Goal: Information Seeking & Learning: Learn about a topic

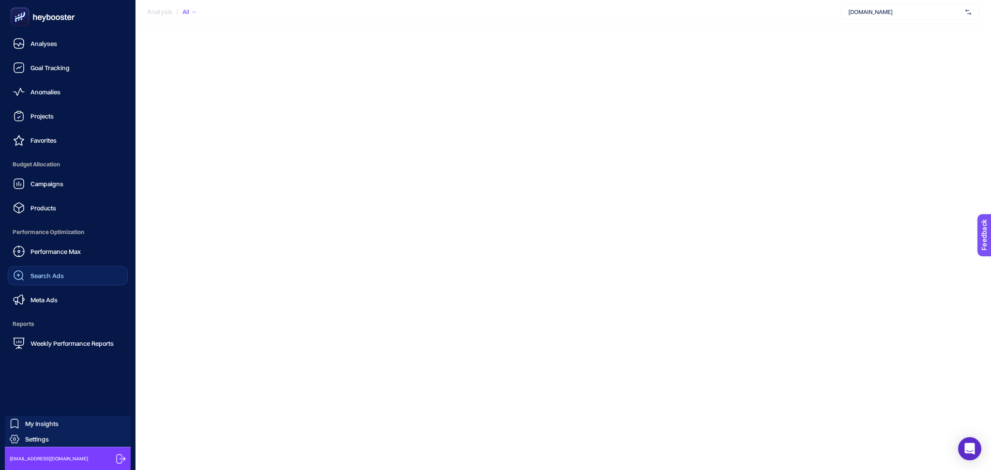
click at [56, 282] on link "Search Ads" at bounding box center [68, 275] width 120 height 19
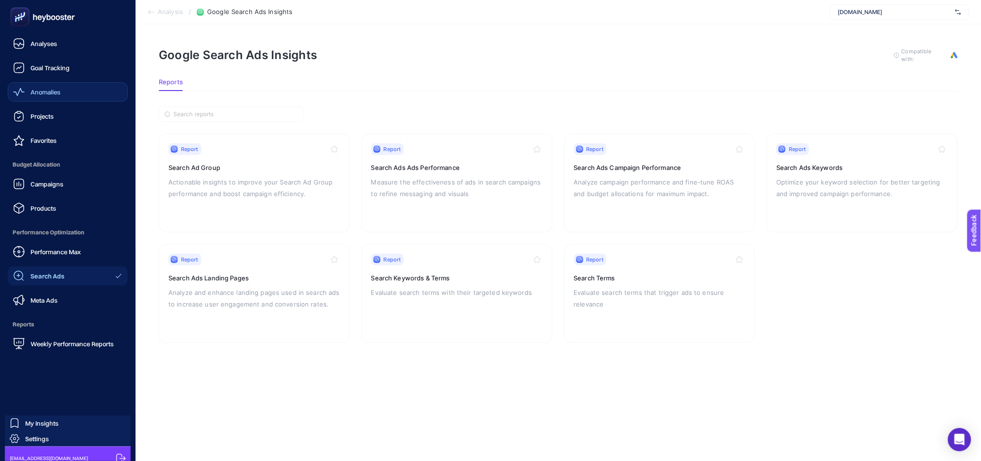
click at [67, 90] on link "Anomalies" at bounding box center [68, 91] width 120 height 19
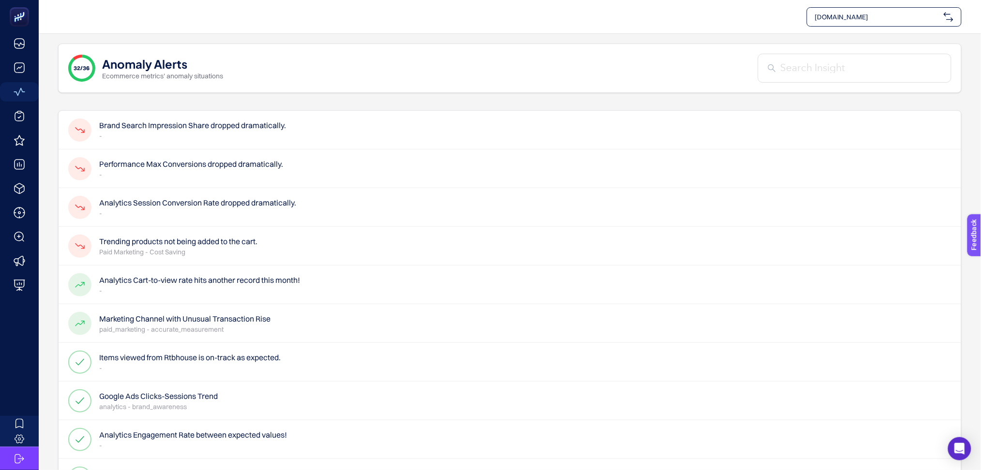
click at [158, 125] on h4 "Brand Search Impression Share dropped dramatically." at bounding box center [192, 126] width 187 height 12
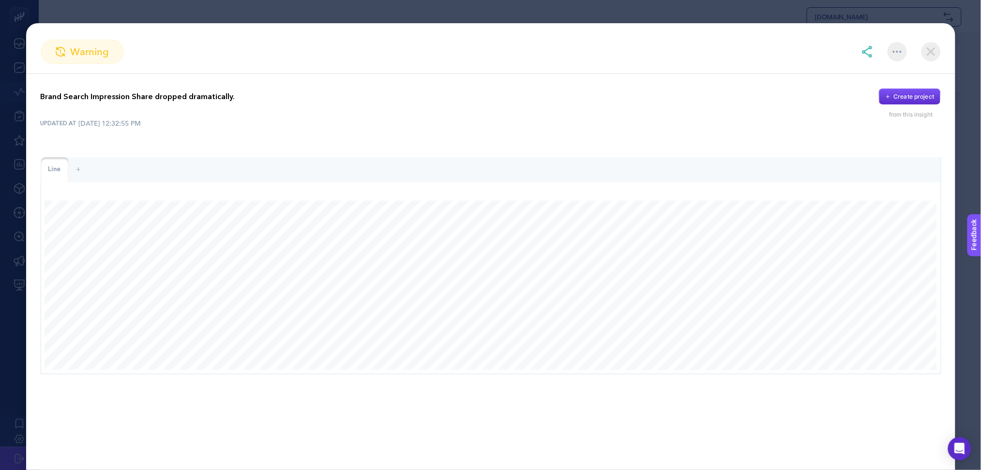
click at [939, 53] on img at bounding box center [930, 51] width 19 height 19
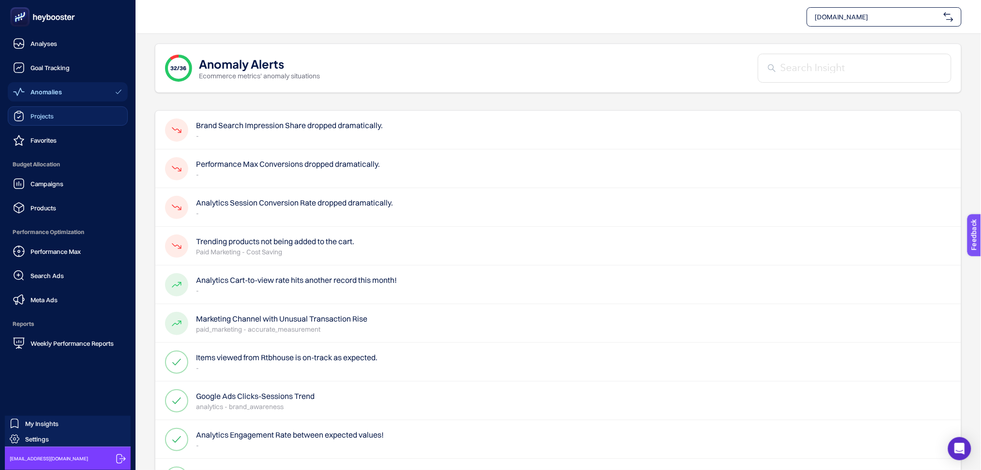
click at [38, 120] on div "Projects" at bounding box center [33, 116] width 41 height 12
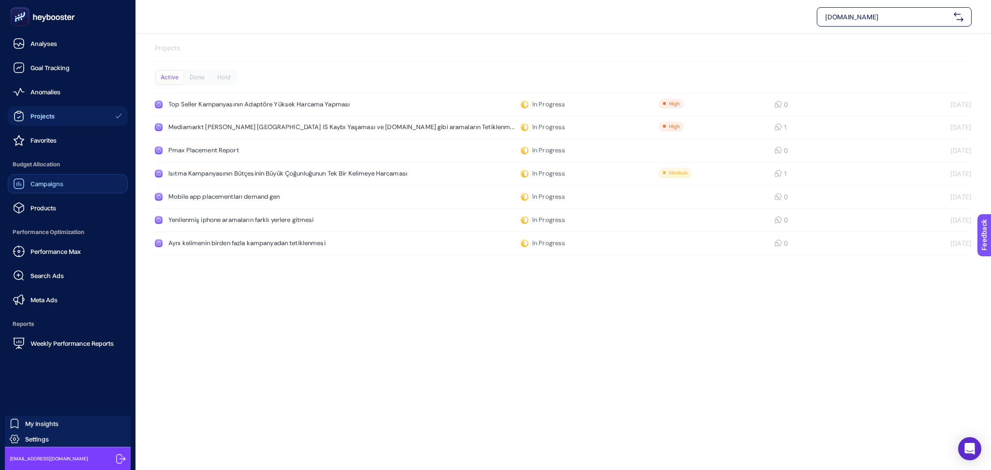
click at [58, 188] on div "Campaigns" at bounding box center [38, 184] width 50 height 12
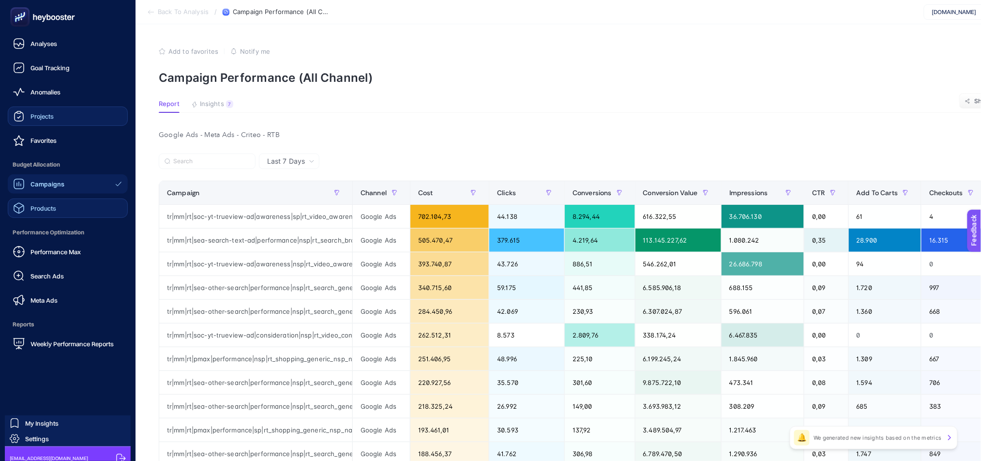
click at [52, 213] on div "Products" at bounding box center [34, 208] width 43 height 12
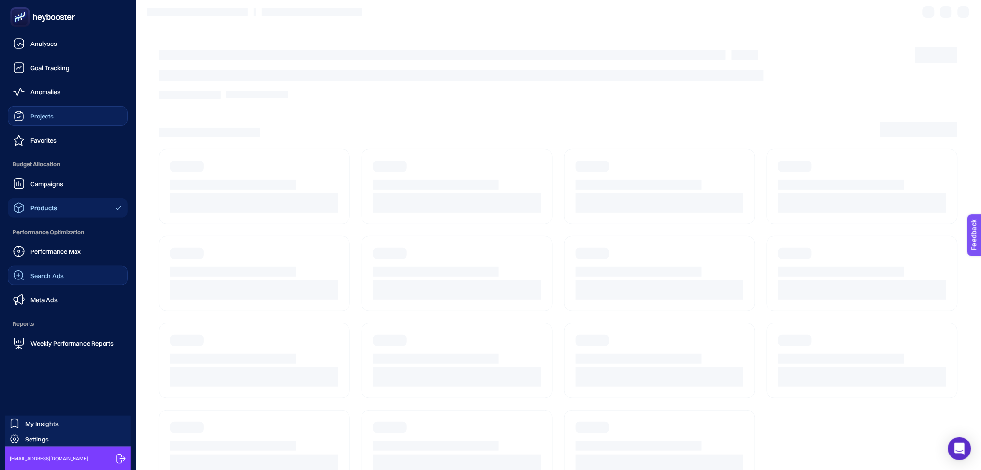
click at [67, 268] on link "Search Ads" at bounding box center [68, 275] width 120 height 19
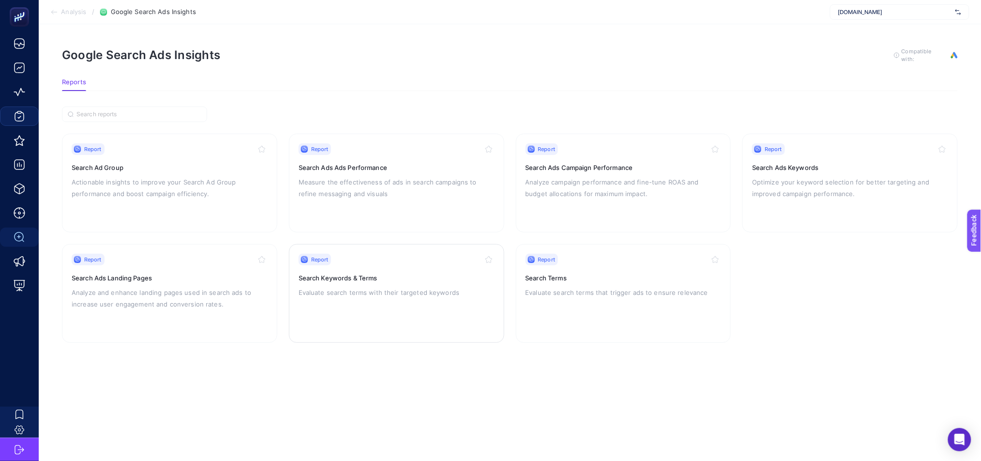
click at [427, 295] on p "Evaluate search terms with their targeted keywords" at bounding box center [397, 292] width 196 height 12
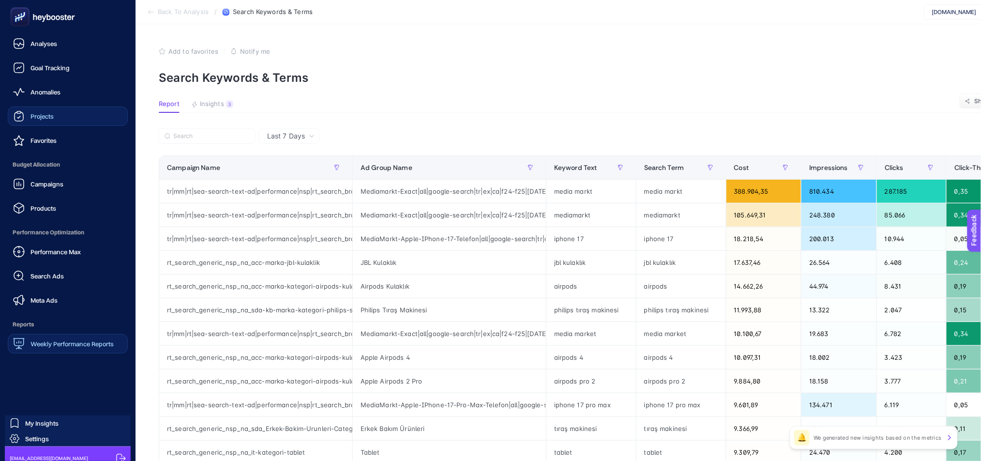
click at [45, 347] on span "Weekly Performance Reports" at bounding box center [71, 344] width 83 height 8
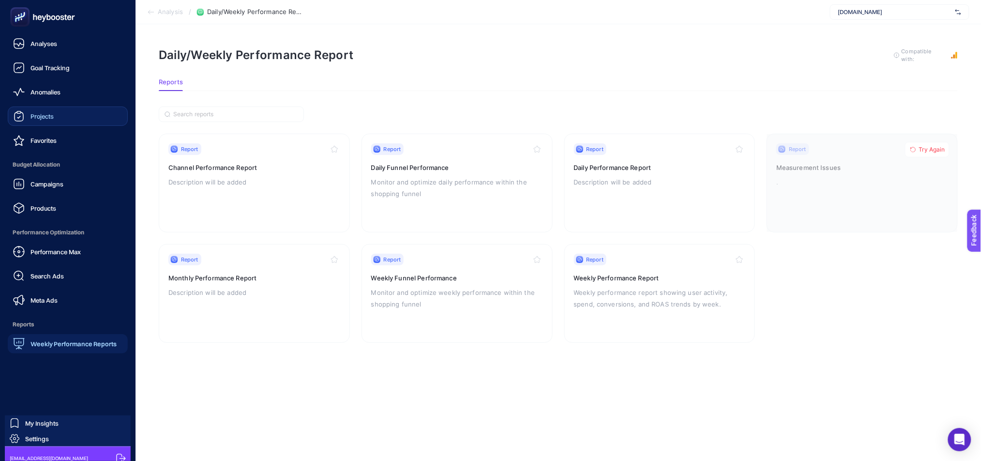
click at [21, 15] on icon at bounding box center [21, 15] width 0 height 3
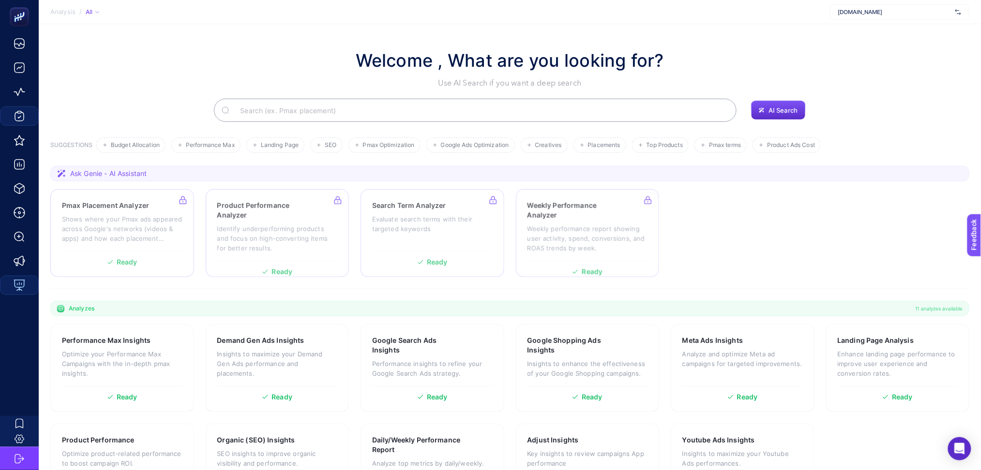
click at [442, 115] on input "Search" at bounding box center [480, 110] width 496 height 27
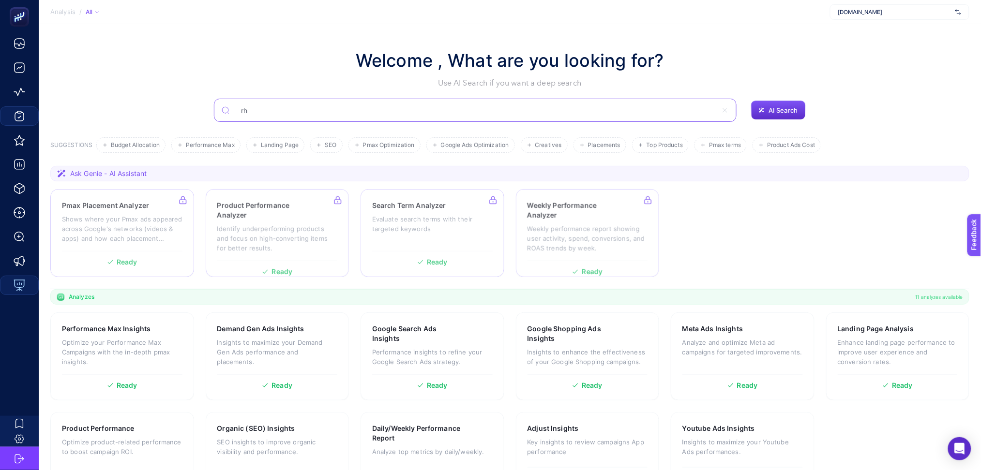
type input "r"
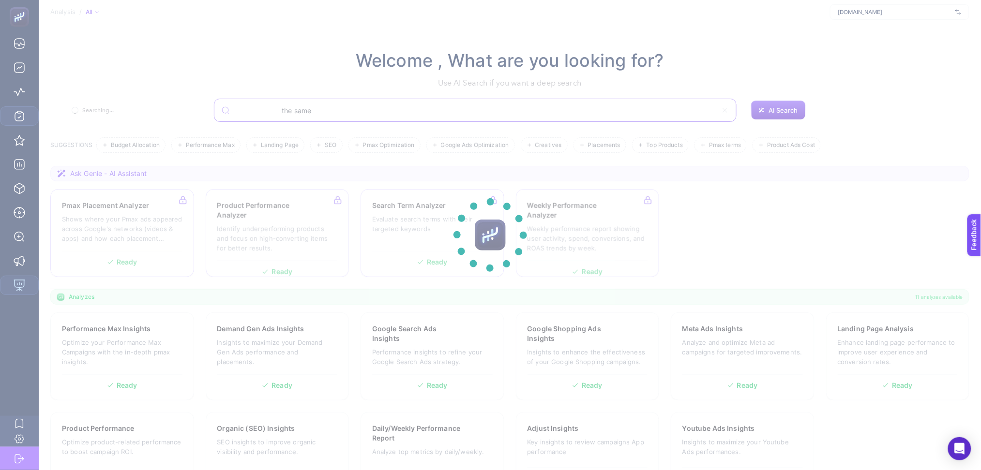
type input "the same"
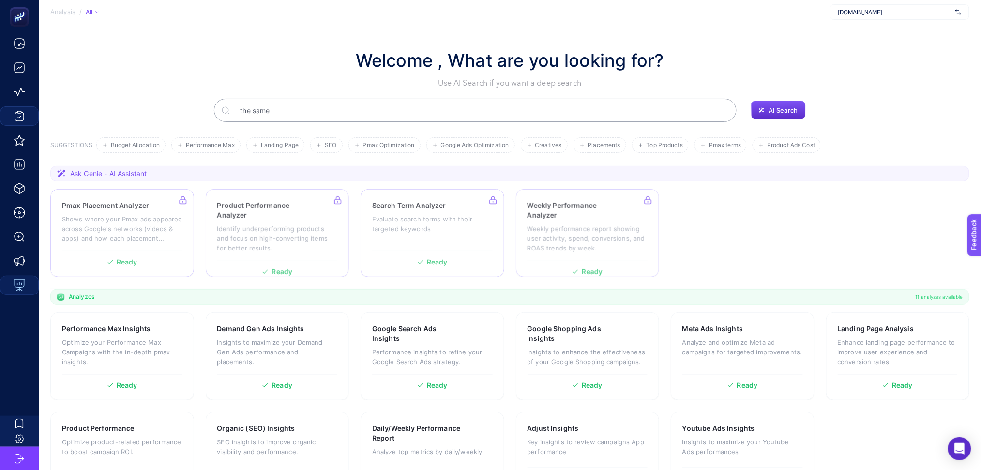
drag, startPoint x: 398, startPoint y: 111, endPoint x: 395, endPoint y: 116, distance: 5.4
click at [398, 112] on input "the same" at bounding box center [480, 110] width 496 height 27
type input "the same keywords"
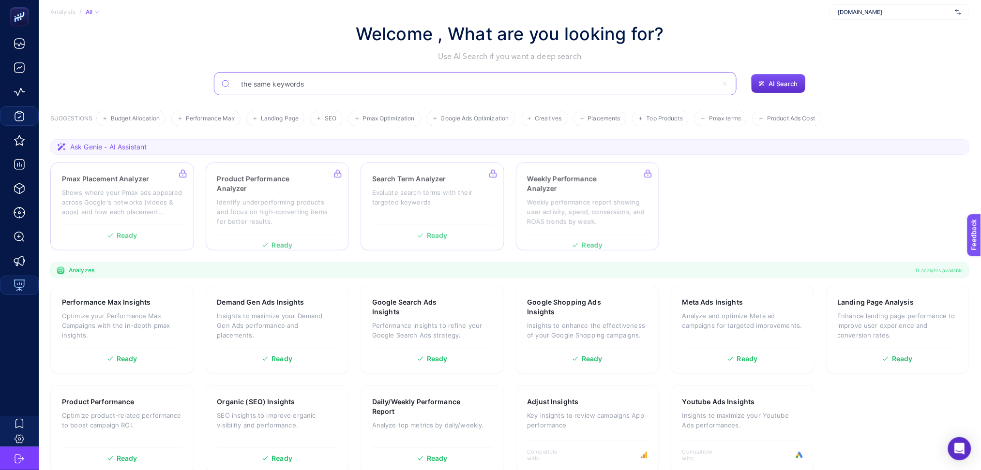
scroll to position [41, 0]
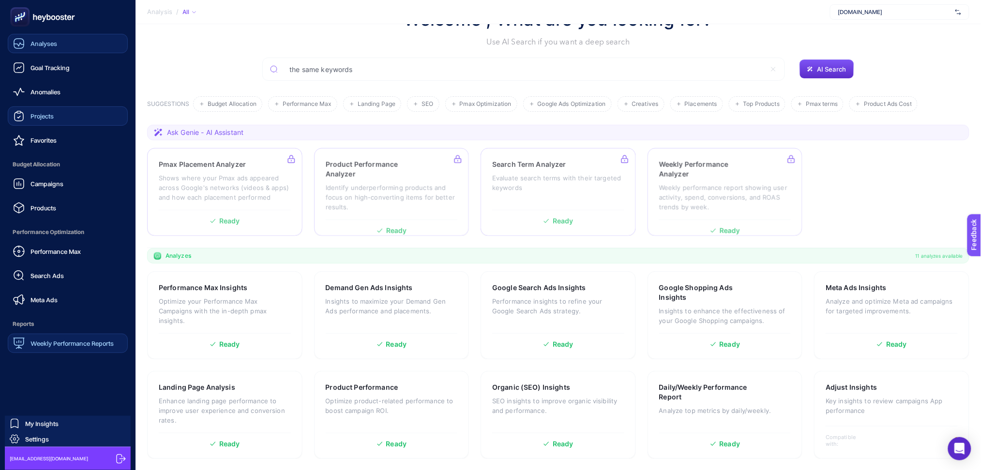
click at [40, 49] on link "Analyses" at bounding box center [68, 43] width 120 height 19
click at [56, 74] on link "Goal Tracking" at bounding box center [68, 67] width 120 height 19
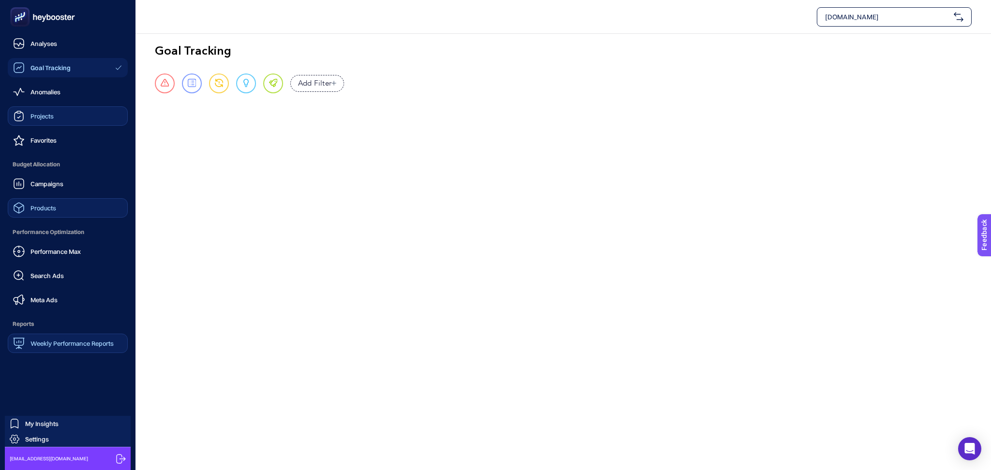
click at [73, 204] on link "Products" at bounding box center [68, 207] width 120 height 19
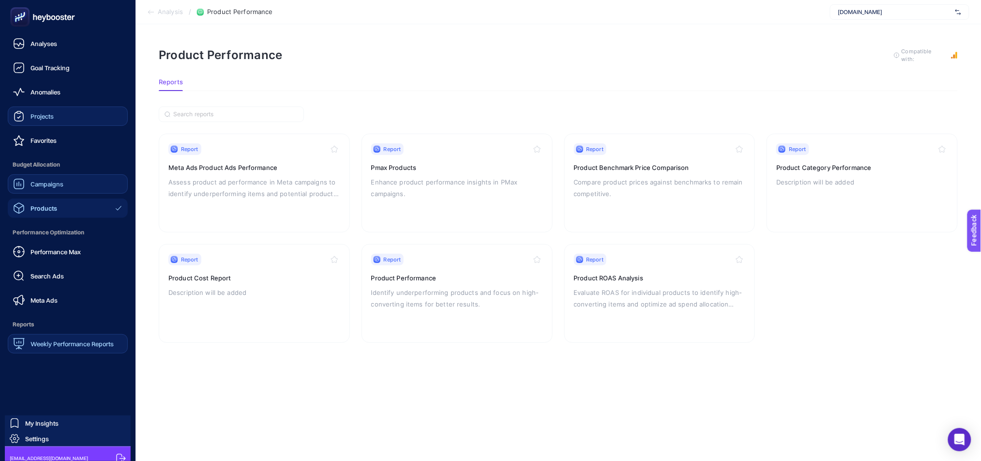
click at [24, 182] on icon at bounding box center [19, 184] width 12 height 12
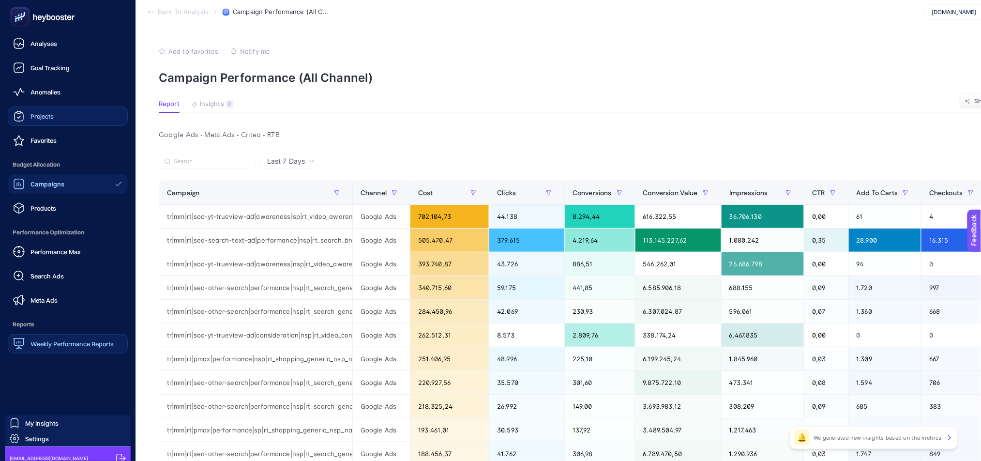
click at [48, 344] on span "Weekly Performance Reports" at bounding box center [71, 344] width 83 height 8
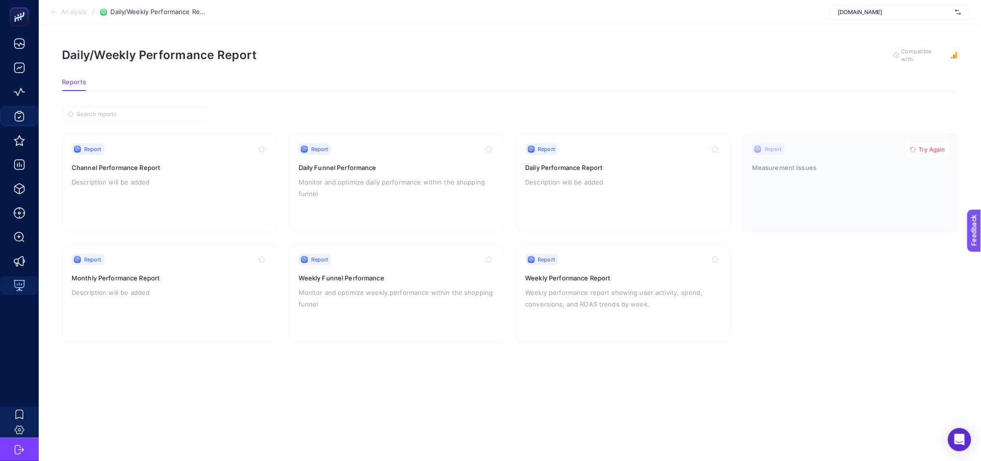
scroll to position [10, 0]
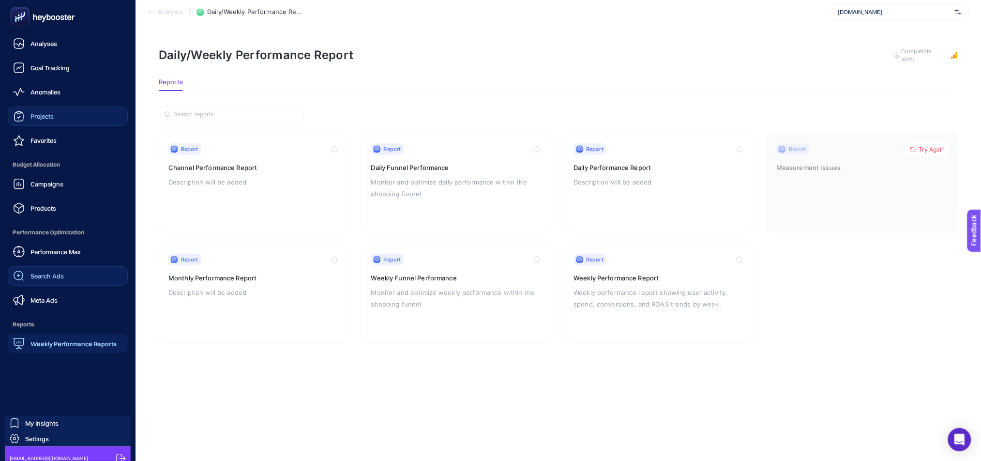
click at [67, 274] on link "Search Ads" at bounding box center [68, 275] width 120 height 19
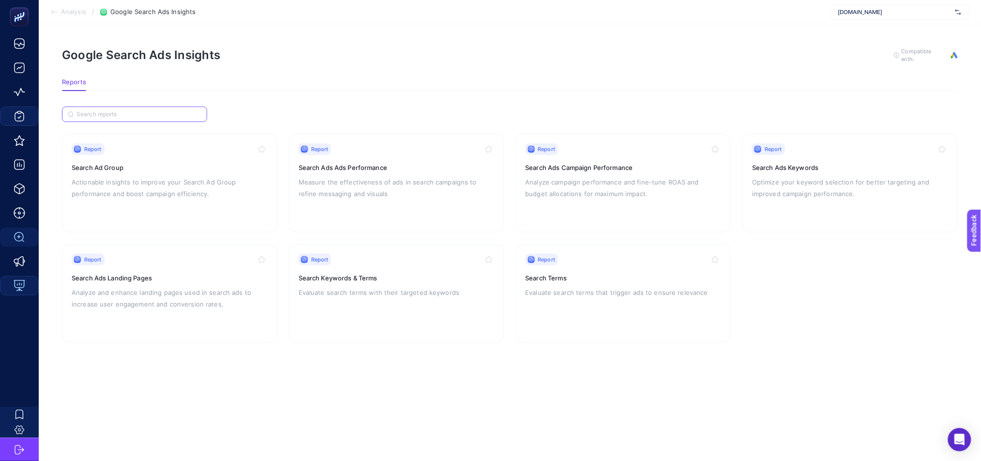
click at [100, 111] on input "Search" at bounding box center [138, 114] width 125 height 7
click at [267, 78] on section "Reports" at bounding box center [510, 84] width 896 height 13
click at [803, 176] on p "Optimize your keyword selection for better targeting and improved campaign perf…" at bounding box center [850, 187] width 196 height 23
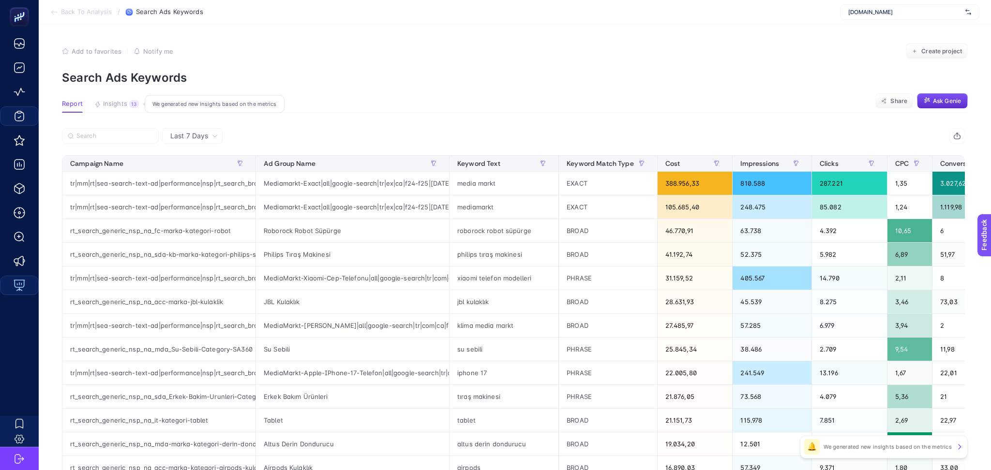
click at [121, 102] on span "Insights" at bounding box center [115, 104] width 24 height 8
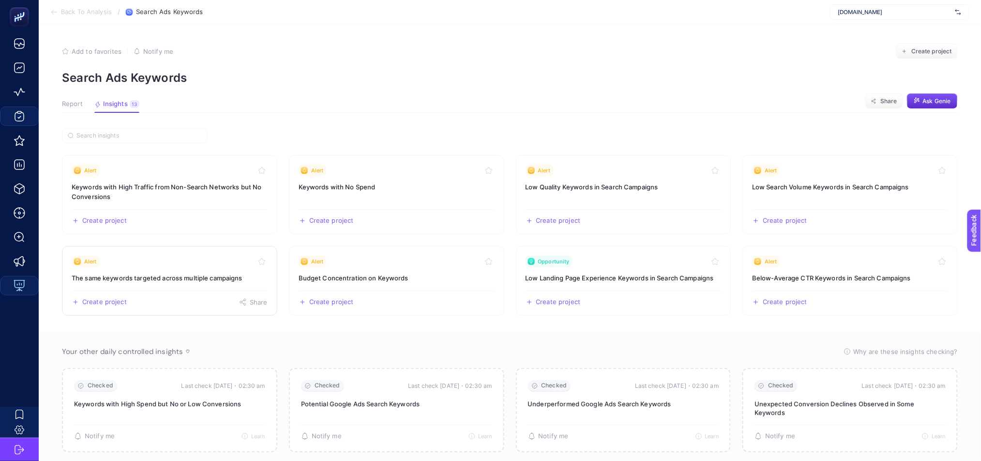
click at [172, 277] on h3 "The same keywords targeted across multiple campaigns" at bounding box center [170, 278] width 196 height 10
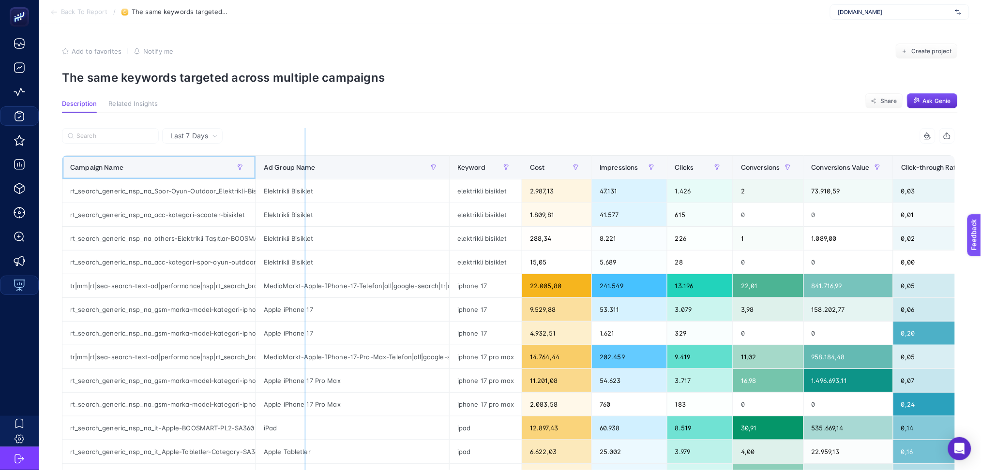
drag, startPoint x: 255, startPoint y: 164, endPoint x: 315, endPoint y: 167, distance: 61.1
click at [315, 166] on div "8 items selected Campaign Name Ad Group Name Keyword Cost Impressions Clicks Co…" at bounding box center [508, 415] width 893 height 575
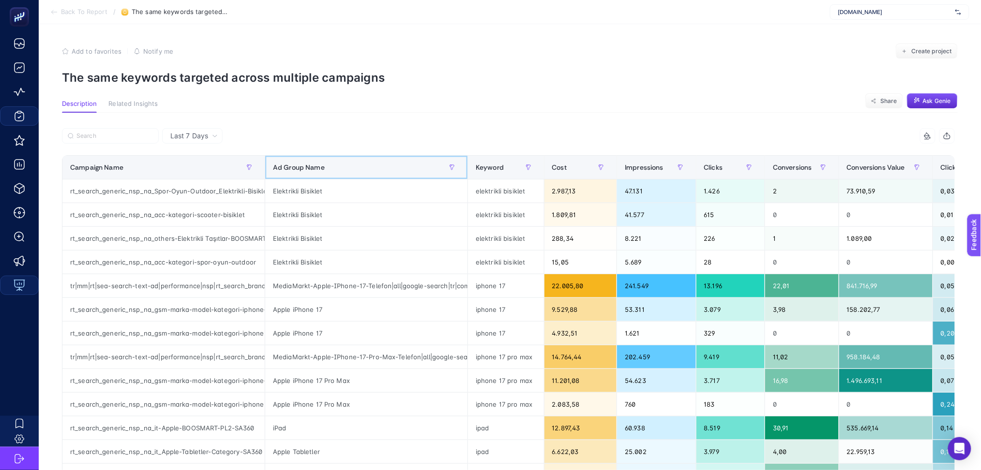
click at [266, 164] on th "Ad Group Name" at bounding box center [366, 168] width 203 height 24
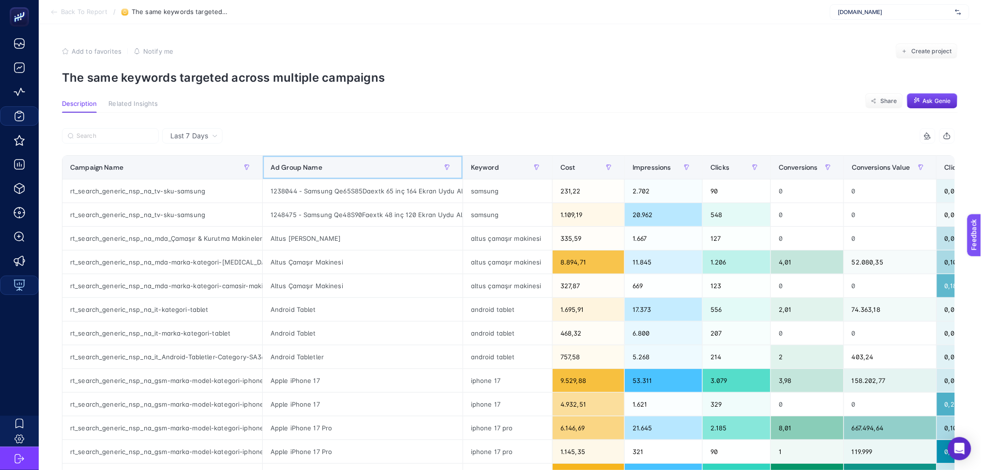
click at [263, 161] on th "Ad Group Name" at bounding box center [363, 168] width 200 height 24
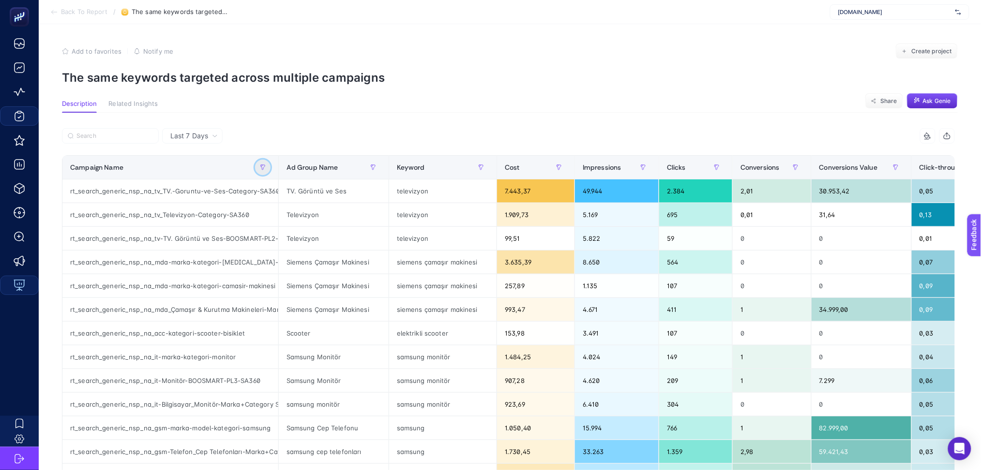
click at [268, 166] on button "button" at bounding box center [262, 167] width 15 height 15
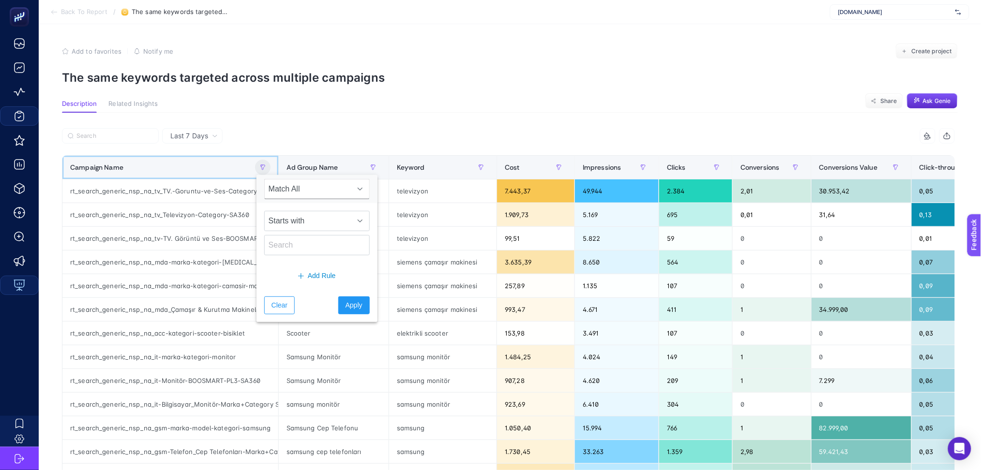
click at [231, 174] on div "Campaign Name" at bounding box center [170, 167] width 200 height 15
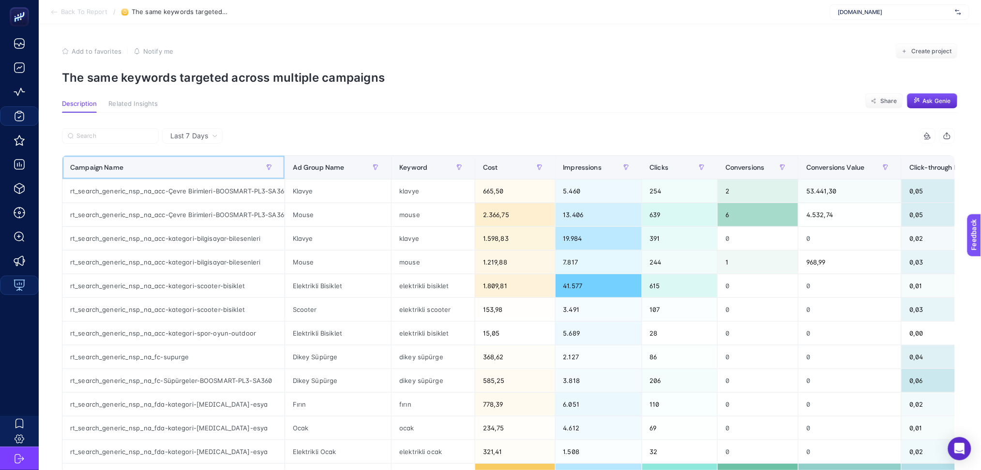
click at [231, 174] on div "Campaign Name" at bounding box center [173, 167] width 207 height 15
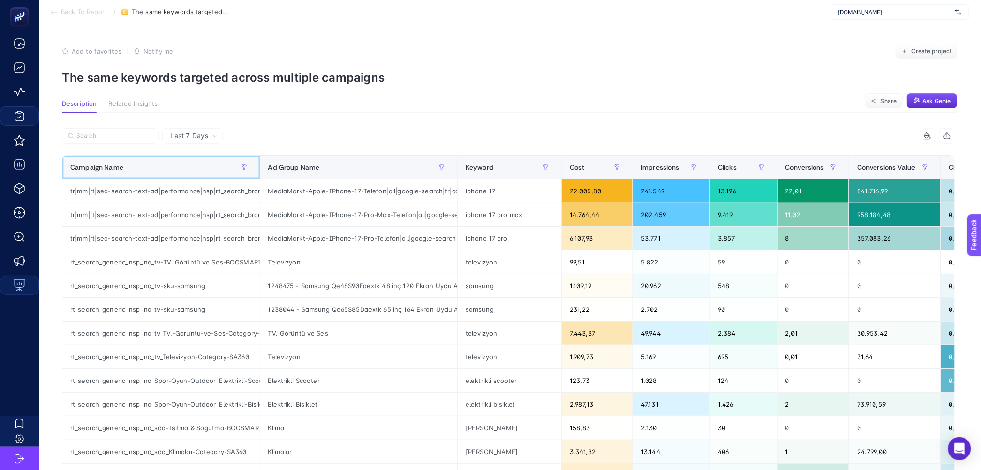
click at [231, 174] on div "Campaign Name" at bounding box center [161, 167] width 182 height 15
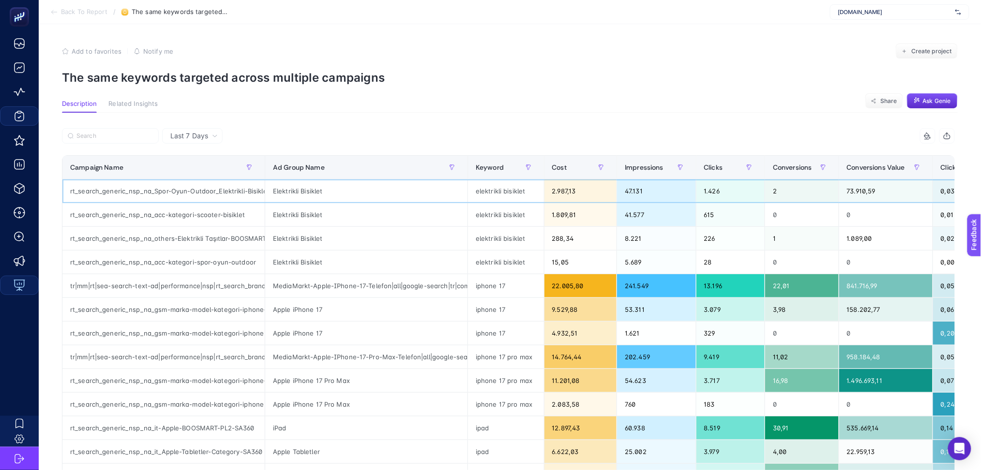
click at [223, 195] on div "rt_search_generic_nsp_na_Spor-Oyun-Outdoor_Elektrikli-Bisiklet-Category-SA360" at bounding box center [163, 191] width 202 height 23
click at [225, 189] on div "rt_search_generic_nsp_na_Spor-Oyun-Outdoor_Elektrikli-Bisiklet-Category-SA360" at bounding box center [163, 191] width 202 height 23
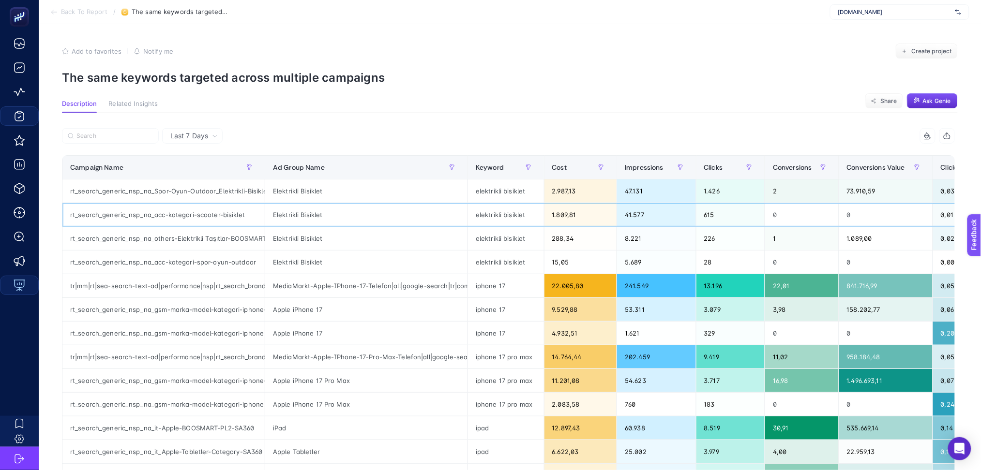
click at [208, 213] on div "rt_search_generic_nsp_na_acc-kategori-scooter-bisiklet" at bounding box center [163, 214] width 202 height 23
click at [207, 213] on div "rt_search_generic_nsp_na_acc-kategori-scooter-bisiklet" at bounding box center [163, 214] width 202 height 23
click at [213, 243] on div "rt_search_generic_nsp_na_others-Elektrikli Taşıtlar-BOOSMART-PL3-SA360" at bounding box center [163, 238] width 202 height 23
click at [215, 240] on div "rt_search_generic_nsp_na_others-Elektrikli Taşıtlar-BOOSMART-PL3-SA360" at bounding box center [163, 238] width 202 height 23
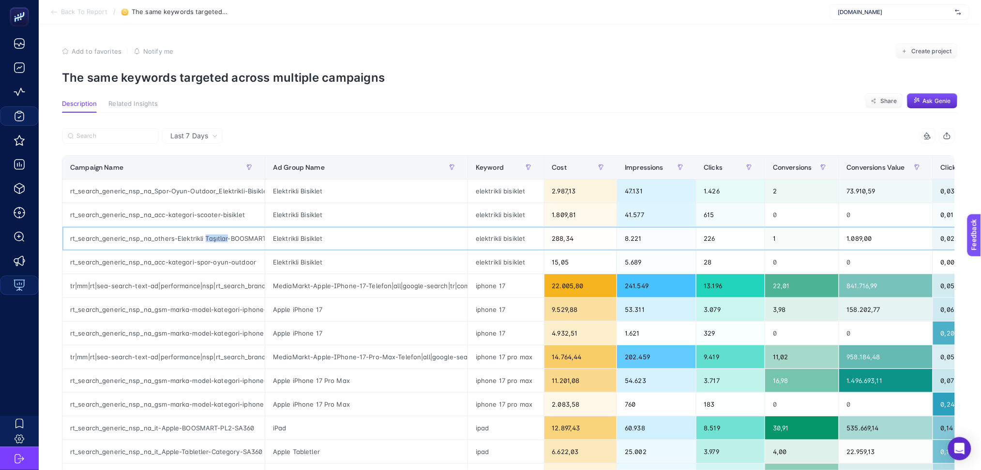
click at [215, 239] on div "rt_search_generic_nsp_na_others-Elektrikli Taşıtlar-BOOSMART-PL3-SA360" at bounding box center [163, 238] width 202 height 23
click at [216, 258] on div "rt_search_generic_nsp_na_acc-kategori-spor-oyun-outdoor" at bounding box center [163, 262] width 202 height 23
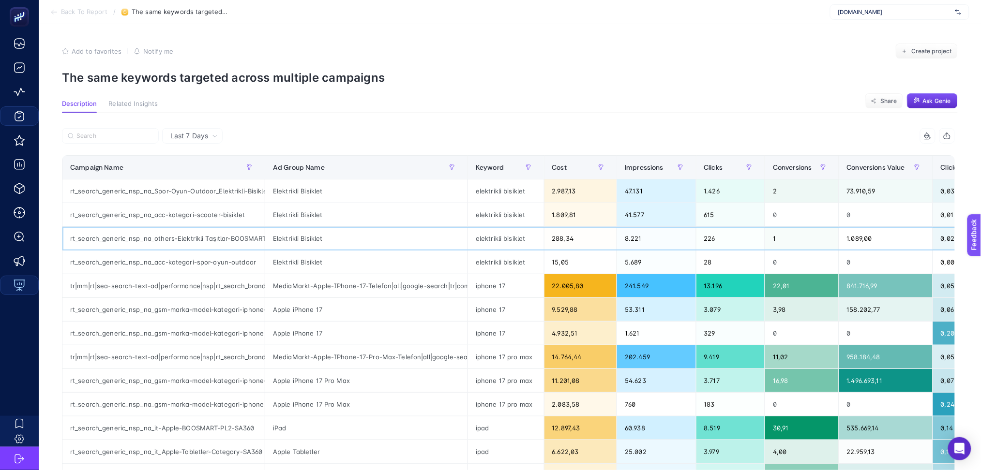
click at [224, 239] on div "rt_search_generic_nsp_na_others-Elektrikli Taşıtlar-BOOSMART-PL3-SA360" at bounding box center [163, 238] width 202 height 23
click at [222, 239] on div "rt_search_generic_nsp_na_others-Elektrikli Taşıtlar-BOOSMART-PL3-SA360" at bounding box center [163, 238] width 202 height 23
click at [215, 216] on div "rt_search_generic_nsp_na_acc-kategori-scooter-bisiklet" at bounding box center [163, 214] width 202 height 23
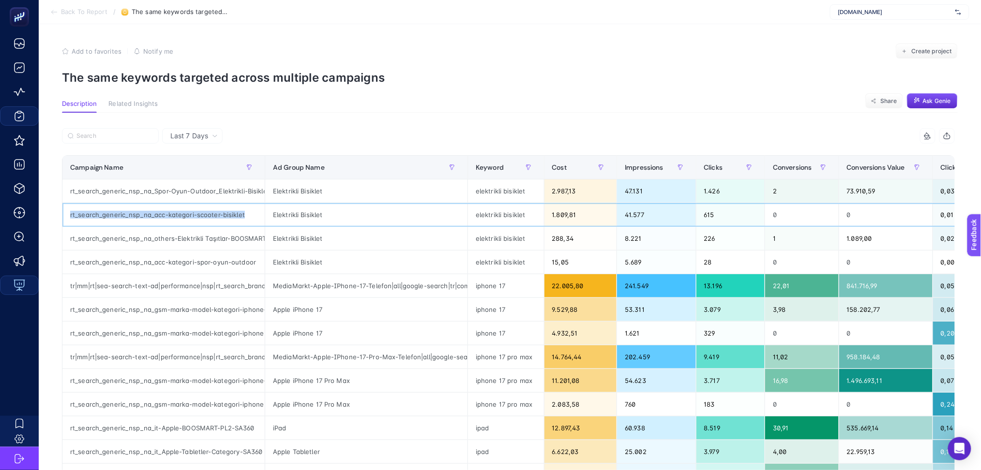
click at [215, 216] on div "rt_search_generic_nsp_na_acc-kategori-scooter-bisiklet" at bounding box center [163, 214] width 202 height 23
click at [221, 193] on div "rt_search_generic_nsp_na_Spor-Oyun-Outdoor_Elektrikli-Bisiklet-Category-SA360" at bounding box center [163, 191] width 202 height 23
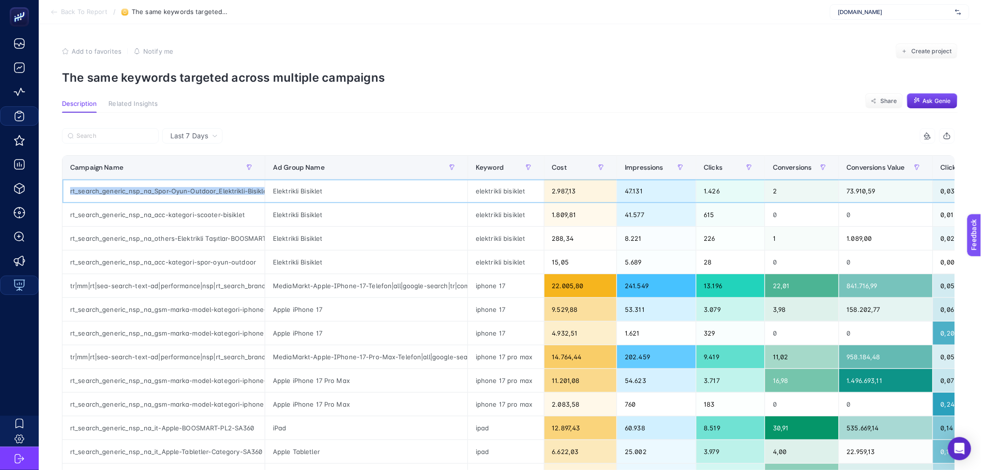
click at [221, 193] on div "rt_search_generic_nsp_na_Spor-Oyun-Outdoor_Elektrikli-Bisiklet-Category-SA360" at bounding box center [163, 191] width 202 height 23
copy tr "rt_search_generic_nsp_na_Spor-Oyun-Outdoor_Elektrikli-Bisiklet-Category-SA360"
